Goal: Task Accomplishment & Management: Manage account settings

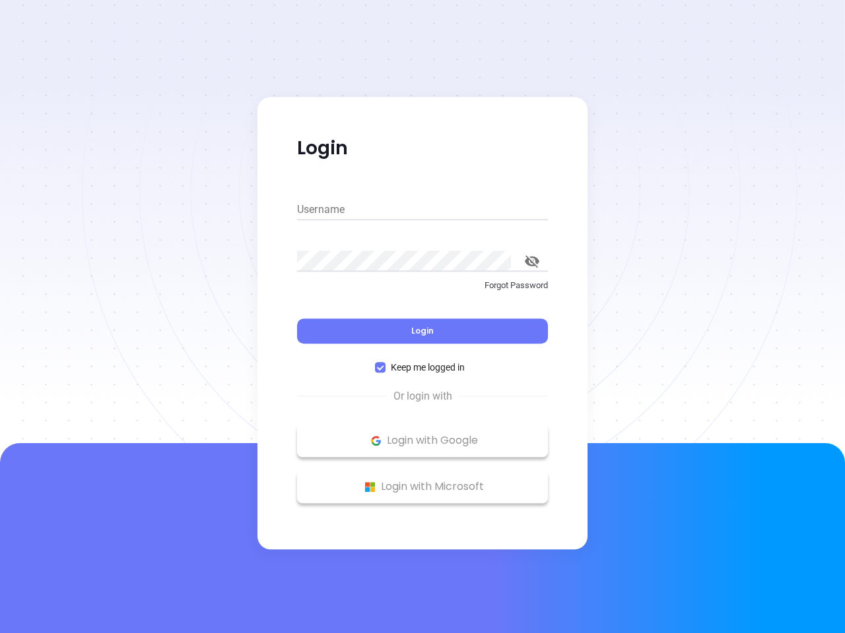
click at [422, 317] on div "Login" at bounding box center [422, 323] width 251 height 41
click at [422, 210] on input "Username" at bounding box center [422, 209] width 251 height 21
click at [532, 261] on icon "toggle password visibility" at bounding box center [532, 261] width 15 height 13
click at [422, 331] on span "Login" at bounding box center [422, 330] width 22 height 11
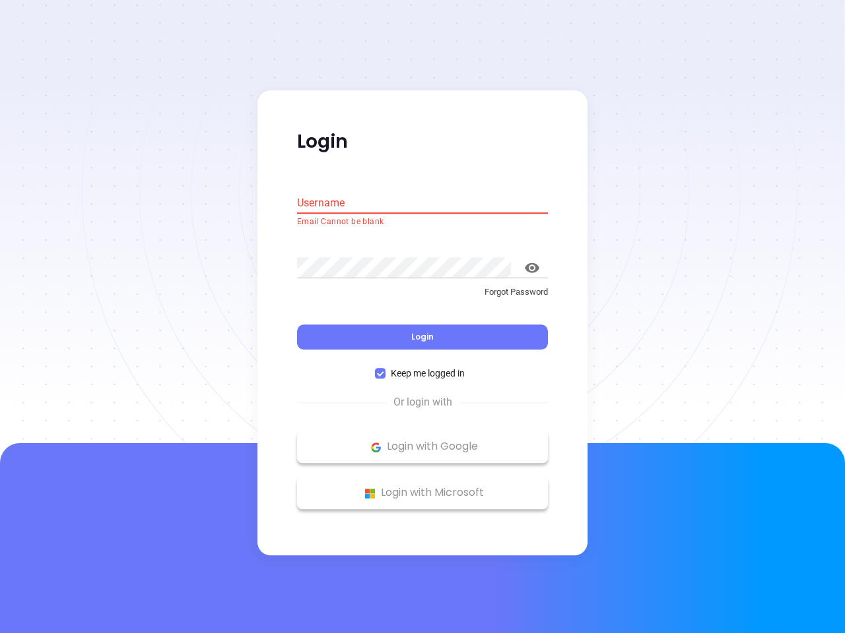
click at [422, 368] on span "Keep me logged in" at bounding box center [427, 374] width 84 height 15
click at [385, 369] on input "Keep me logged in" at bounding box center [380, 374] width 11 height 11
checkbox input "false"
click at [422, 441] on p "Login with Google" at bounding box center [423, 447] width 238 height 20
click at [422, 487] on p "Login with Microsoft" at bounding box center [423, 494] width 238 height 20
